Goal: Information Seeking & Learning: Learn about a topic

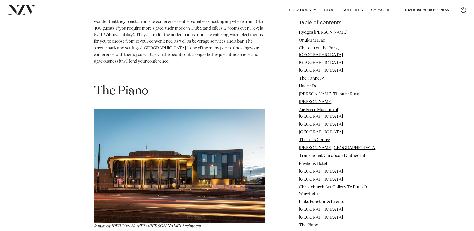
scroll to position [5901, 0]
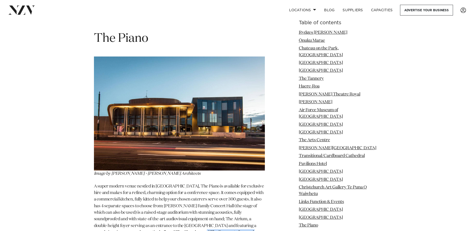
drag, startPoint x: 188, startPoint y: 120, endPoint x: 181, endPoint y: 135, distance: 16.8
click at [181, 183] on p "A super modern venue nestled in [GEOGRAPHIC_DATA], The Piano is available for e…" at bounding box center [179, 222] width 171 height 79
drag, startPoint x: 147, startPoint y: 144, endPoint x: 145, endPoint y: 138, distance: 6.3
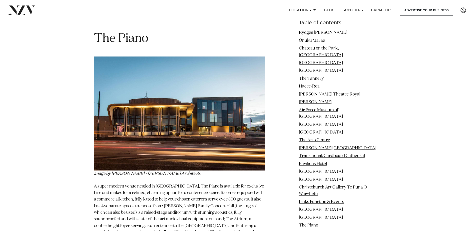
drag, startPoint x: 145, startPoint y: 138, endPoint x: 142, endPoint y: 115, distance: 23.2
click at [142, 183] on p "A super modern venue nestled in [GEOGRAPHIC_DATA], The Piano is available for e…" at bounding box center [179, 222] width 171 height 79
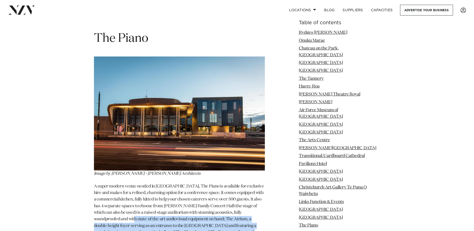
drag, startPoint x: 129, startPoint y: 107, endPoint x: 166, endPoint y: 136, distance: 47.1
click at [166, 183] on p "A super modern venue nestled in [GEOGRAPHIC_DATA], The Piano is available for e…" at bounding box center [179, 222] width 171 height 79
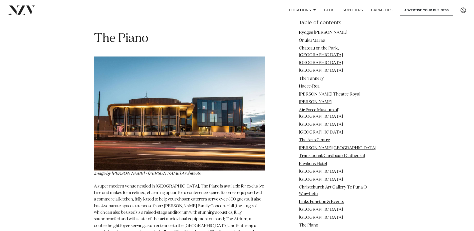
drag, startPoint x: 166, startPoint y: 136, endPoint x: 198, endPoint y: 142, distance: 32.9
click at [198, 183] on p "A super modern venue nestled in [GEOGRAPHIC_DATA], The Piano is available for e…" at bounding box center [179, 222] width 171 height 79
click at [263, 183] on p "A super modern venue nestled in [GEOGRAPHIC_DATA], The Piano is available for e…" at bounding box center [179, 222] width 171 height 79
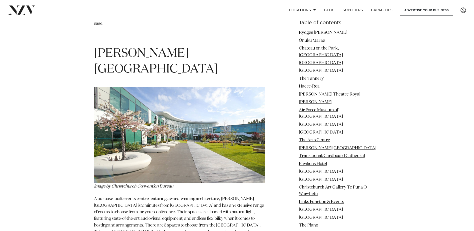
scroll to position [3626, 0]
